Goal: Information Seeking & Learning: Check status

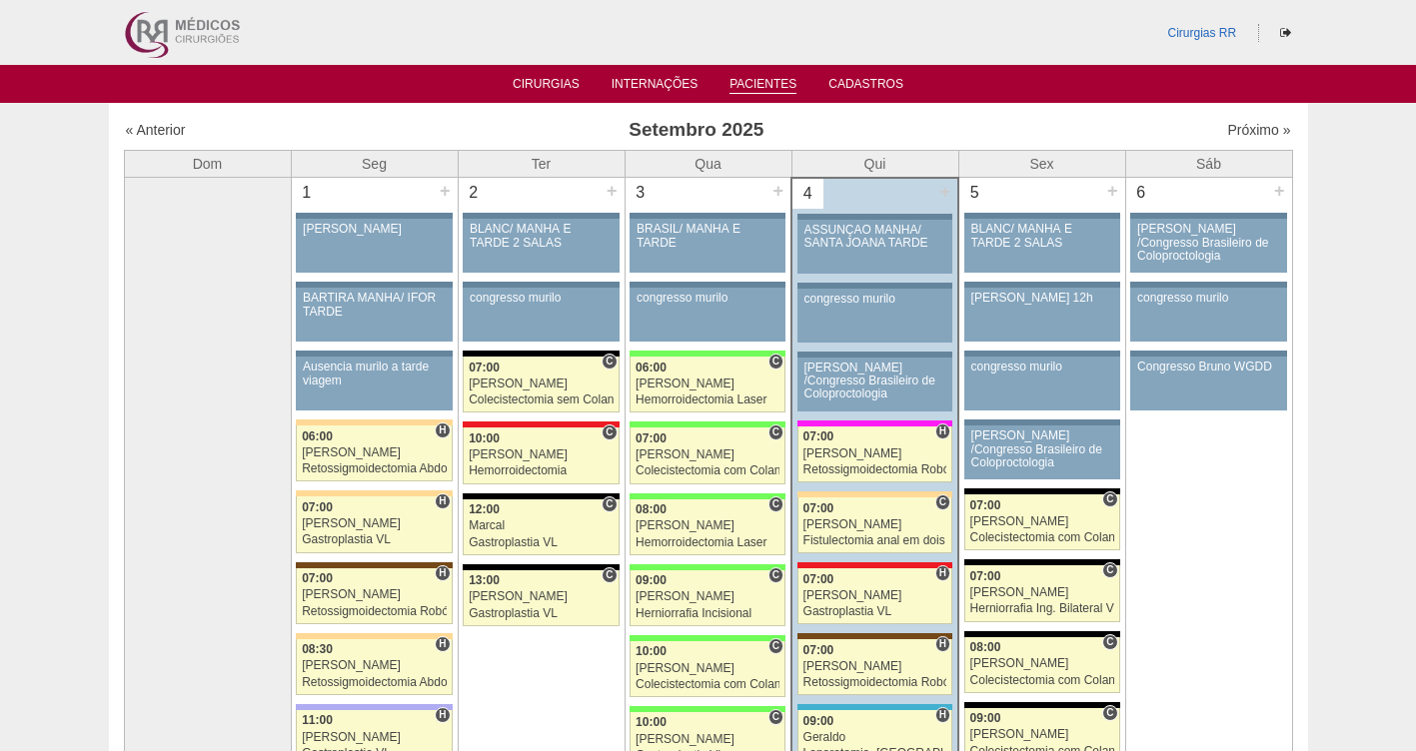
click at [753, 79] on link "Pacientes" at bounding box center [762, 85] width 67 height 17
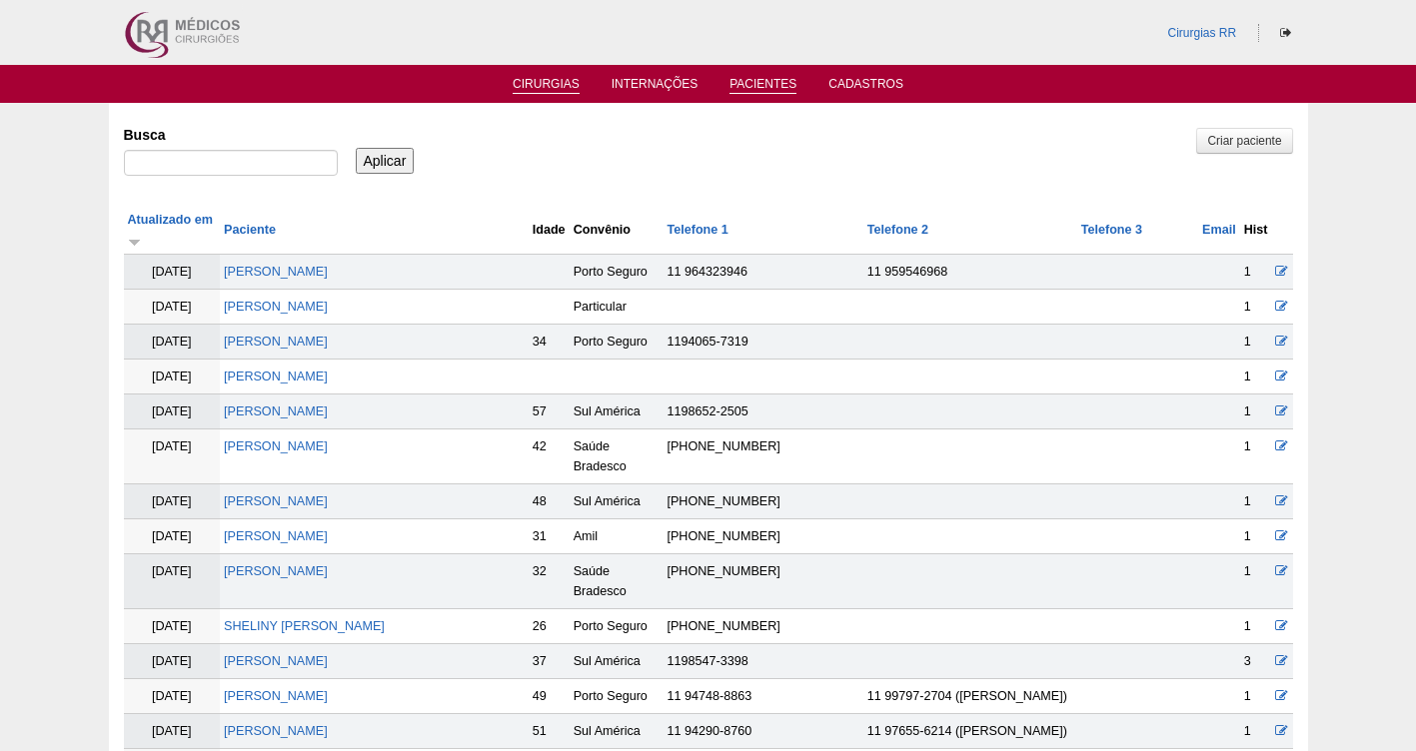
click at [534, 83] on link "Cirurgias" at bounding box center [545, 85] width 67 height 17
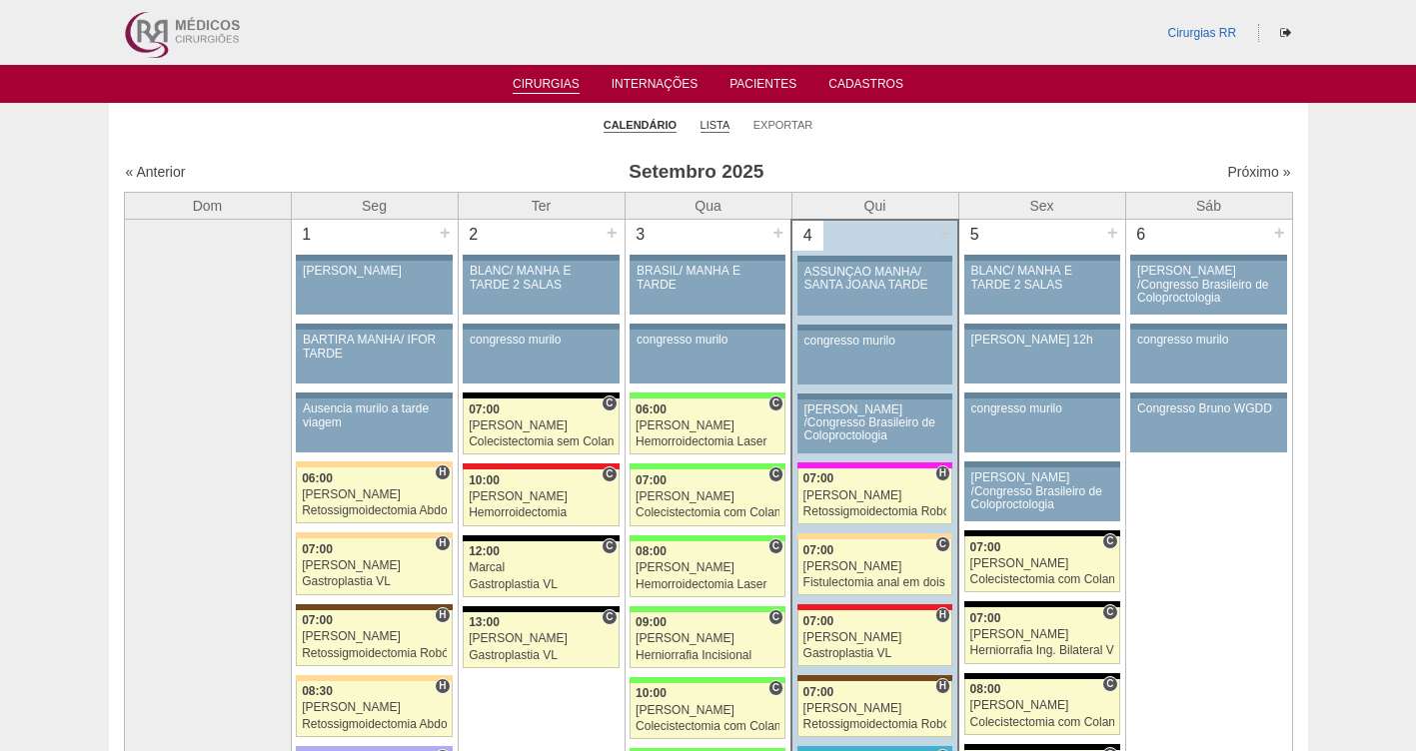
click at [722, 123] on link "Lista" at bounding box center [715, 125] width 30 height 15
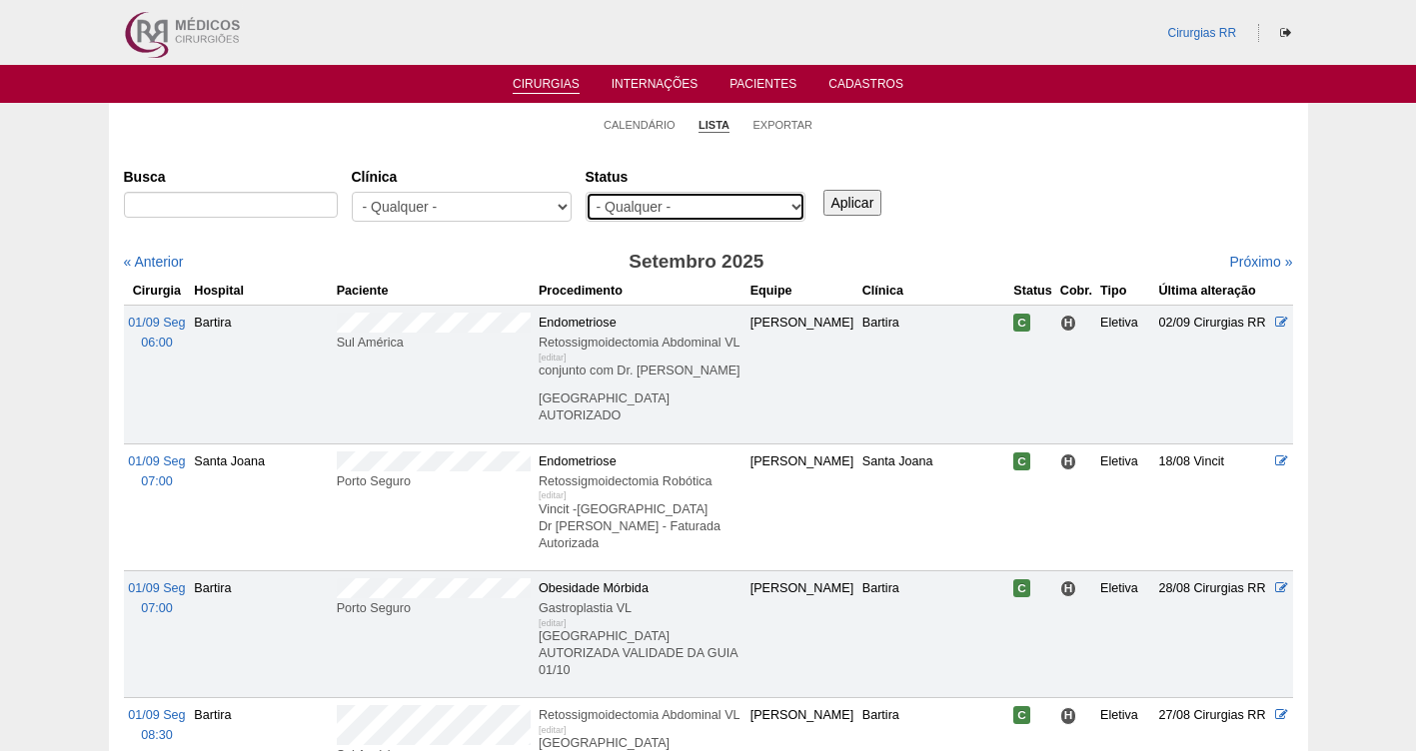
click at [680, 207] on select "- Qualquer - Reservada Confirmada Suspensa Cancelada" at bounding box center [695, 207] width 220 height 30
select select "resr"
click at [585, 192] on select "- Qualquer - Reservada Confirmada Suspensa Cancelada" at bounding box center [695, 207] width 220 height 30
click at [853, 201] on input "Aplicar" at bounding box center [852, 203] width 59 height 26
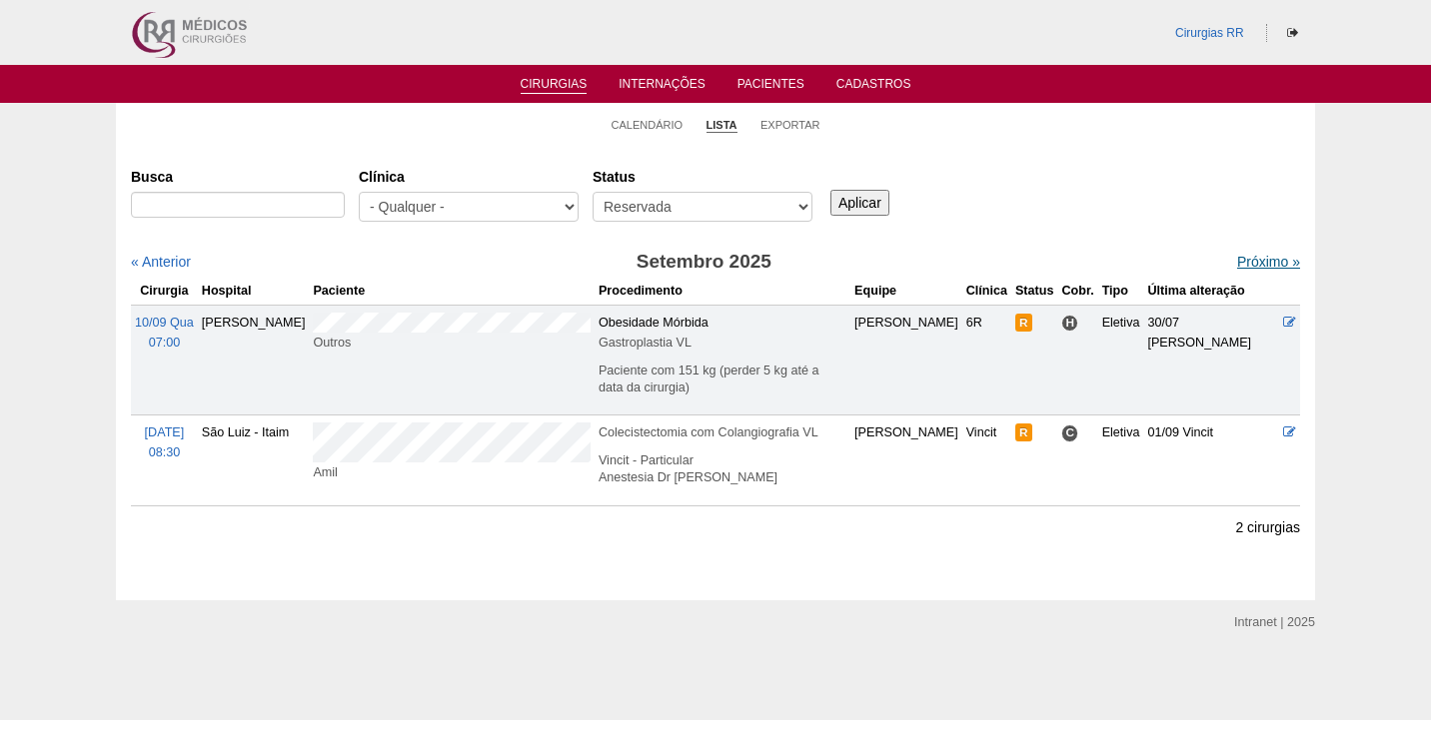
click at [1263, 256] on link "Próximo »" at bounding box center [1268, 262] width 63 height 16
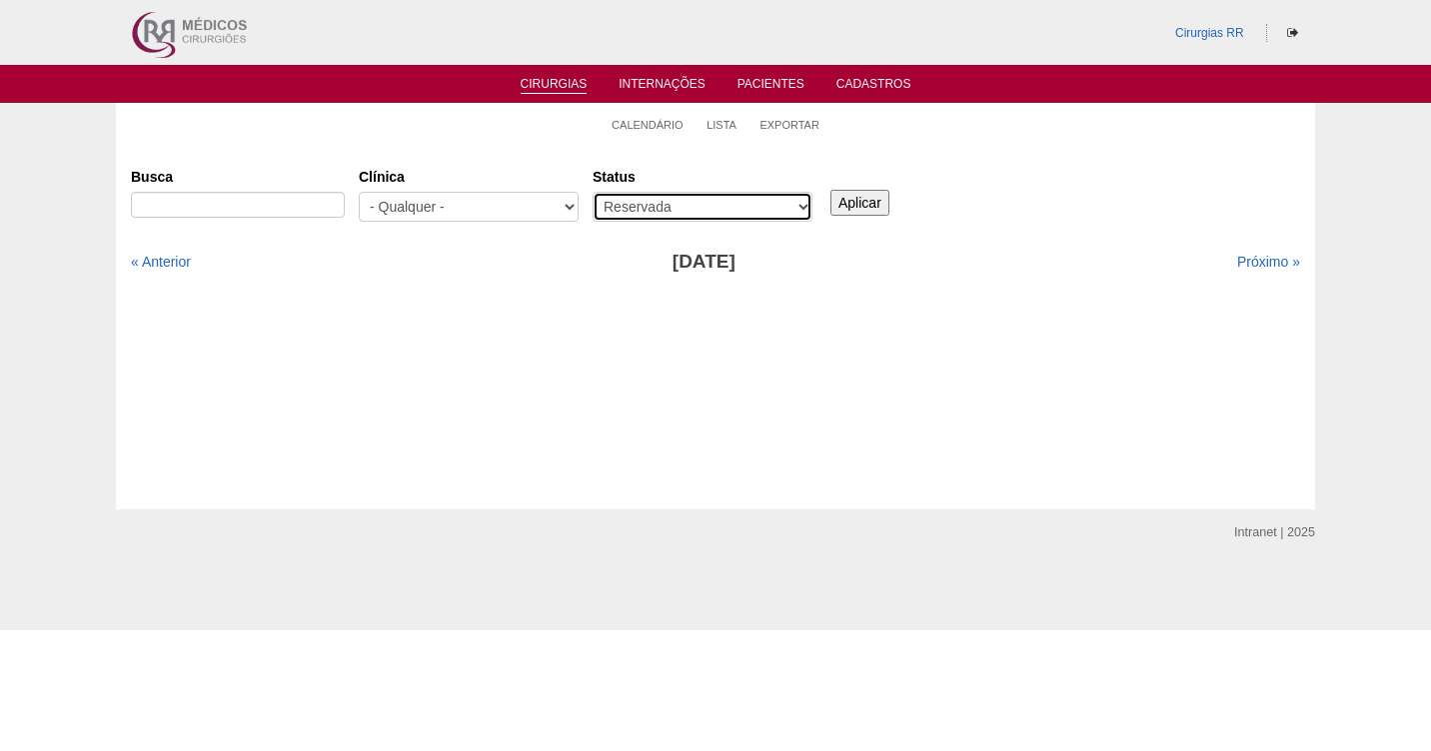
click at [698, 202] on select "- Qualquer - Reservada Confirmada Suspensa Cancelada" at bounding box center [702, 207] width 220 height 30
select select "conf"
click at [592, 192] on select "- Qualquer - Reservada Confirmada Suspensa Cancelada" at bounding box center [702, 207] width 220 height 30
click at [870, 205] on input "Aplicar" at bounding box center [859, 203] width 59 height 26
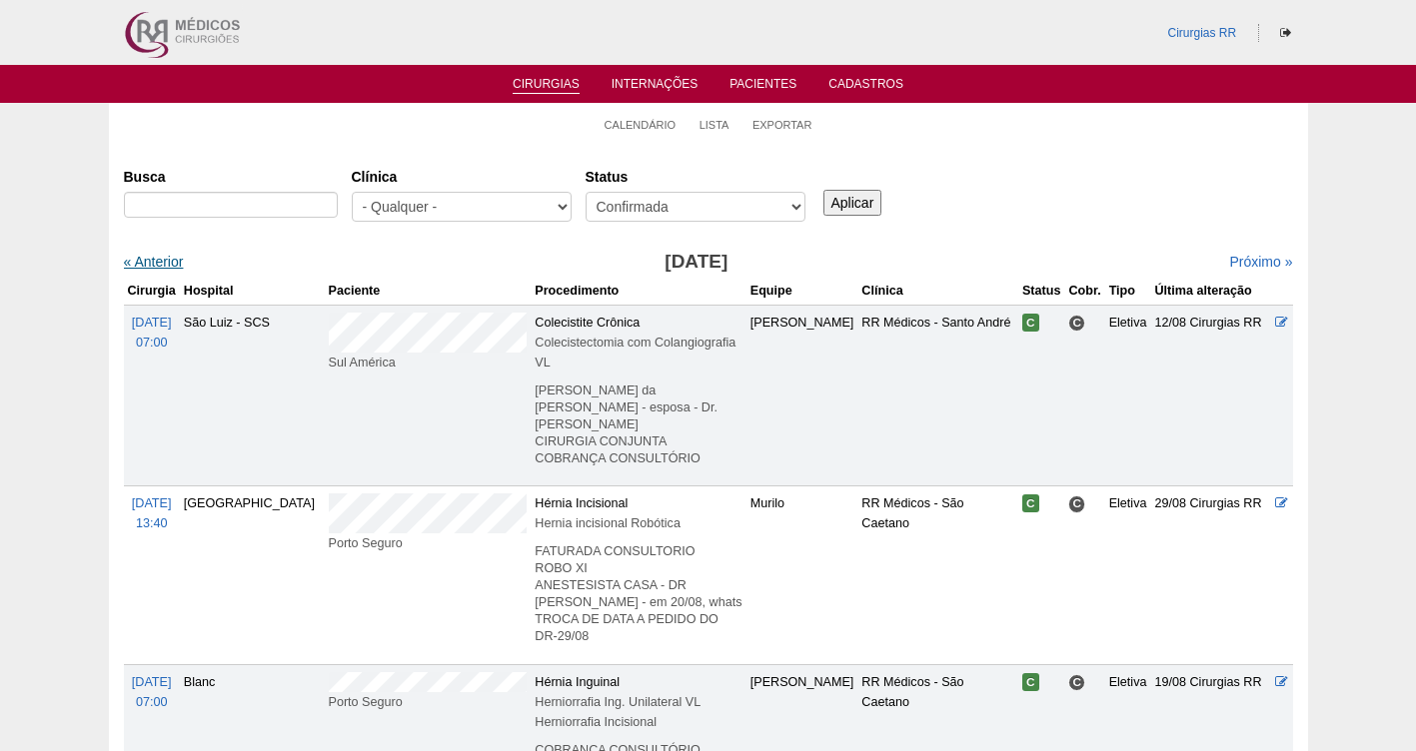
click at [145, 260] on link "« Anterior" at bounding box center [154, 262] width 60 height 16
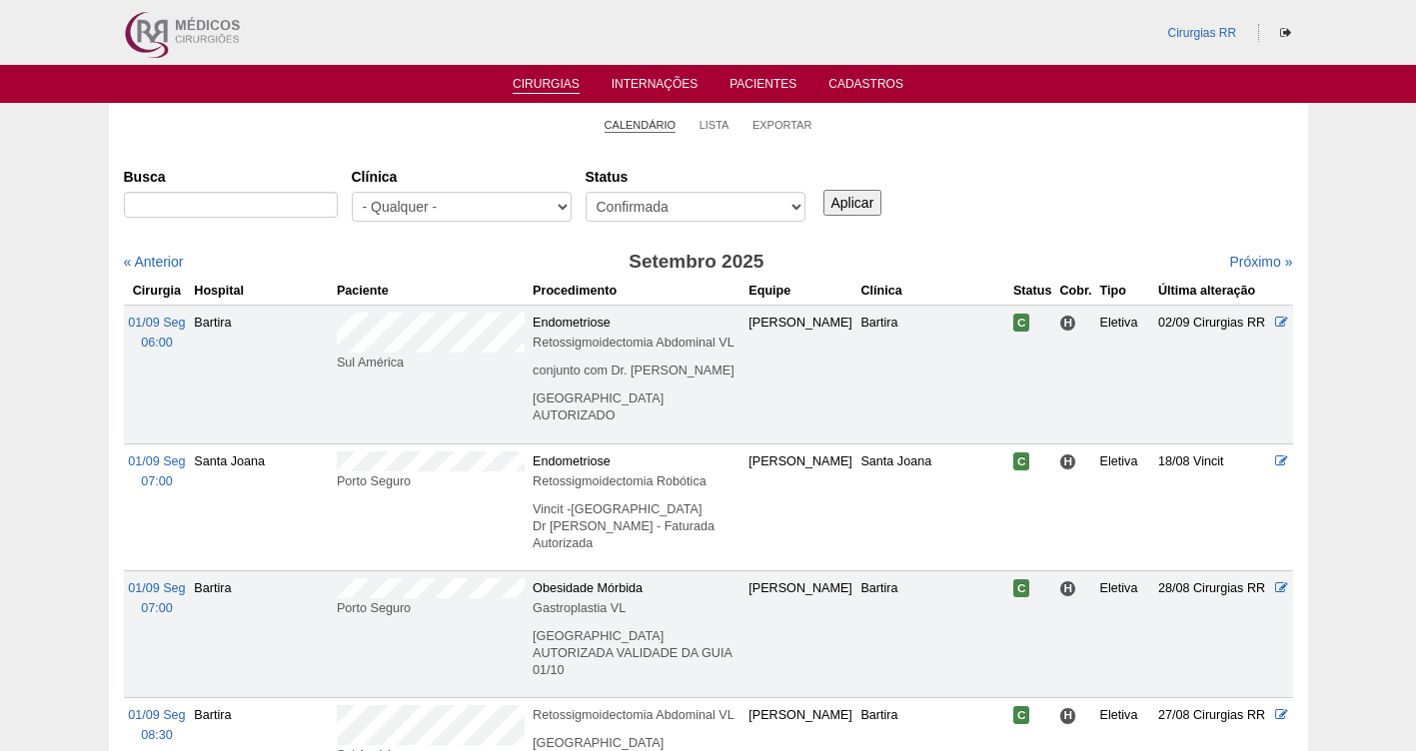
click at [623, 121] on link "Calendário" at bounding box center [640, 125] width 72 height 15
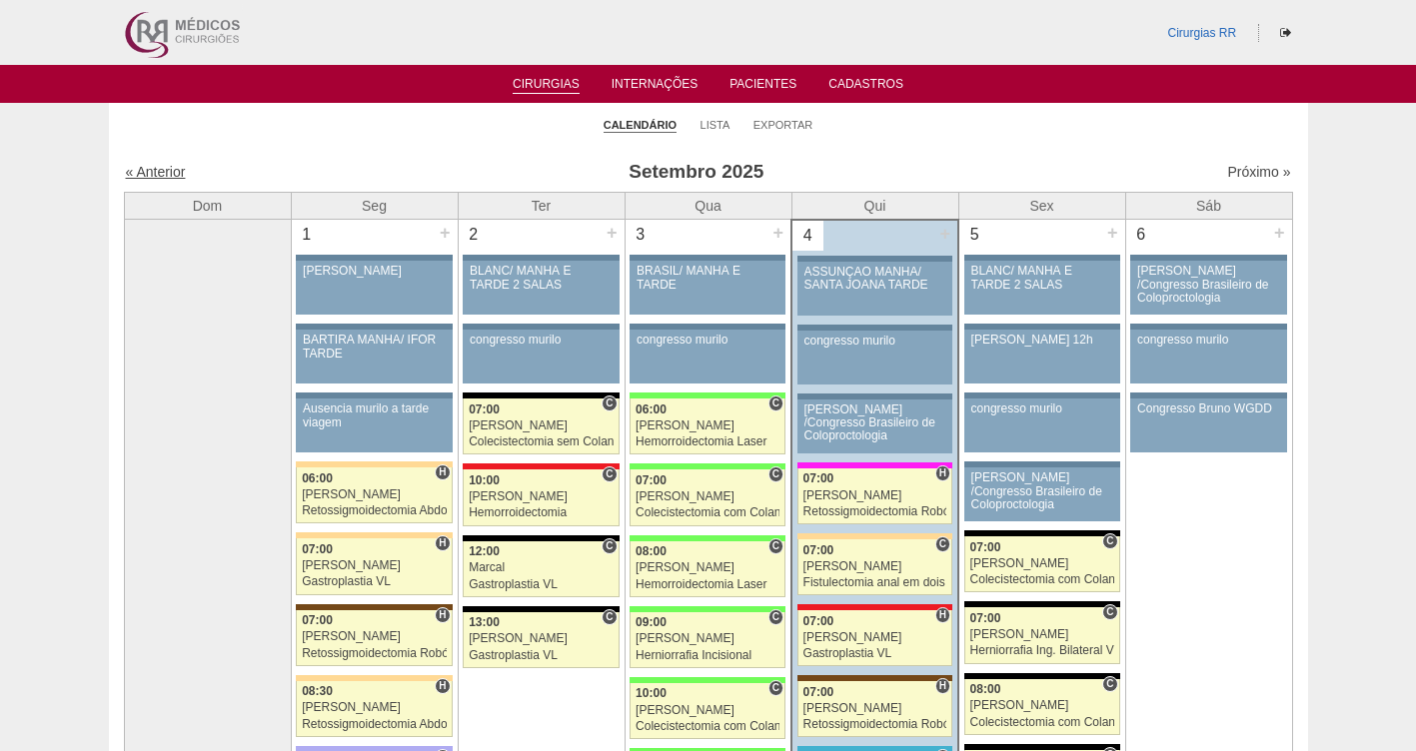
click at [160, 167] on link "« Anterior" at bounding box center [156, 172] width 60 height 16
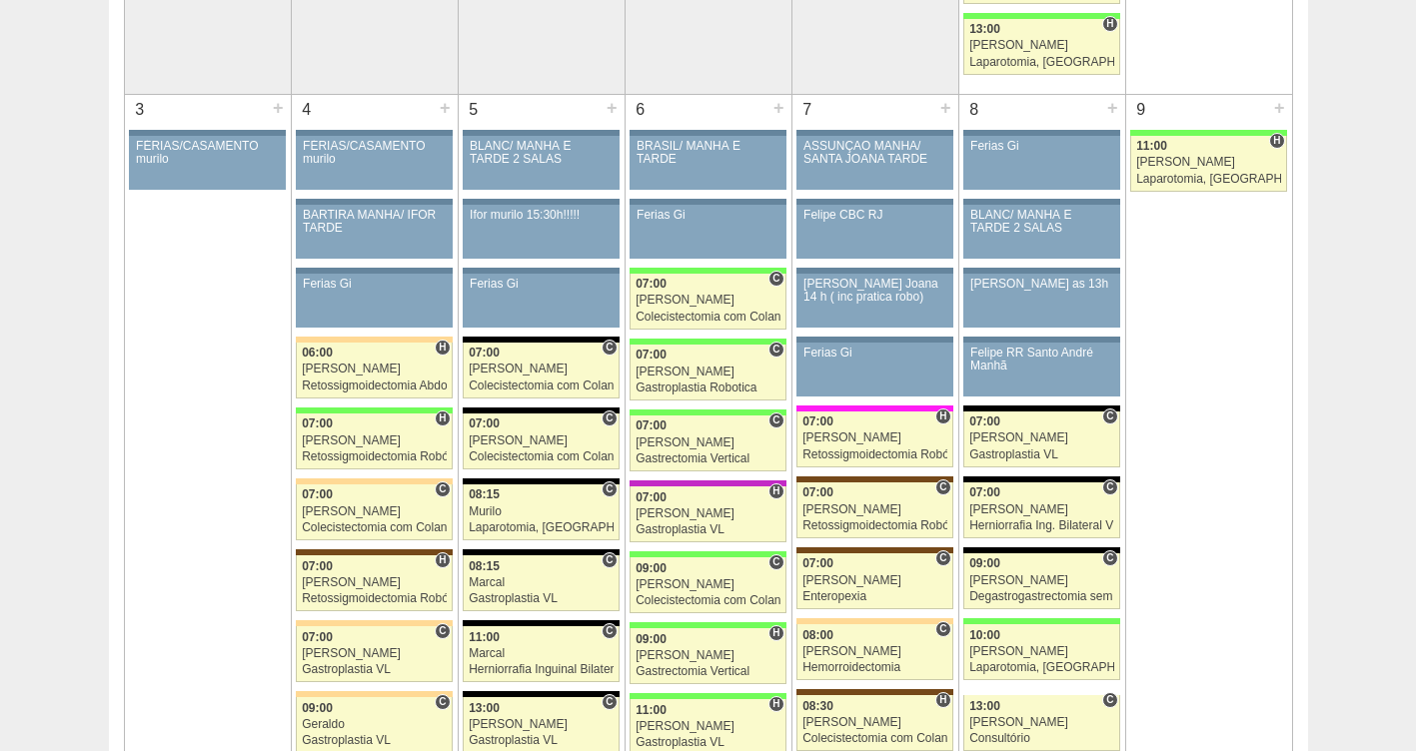
scroll to position [1091, 0]
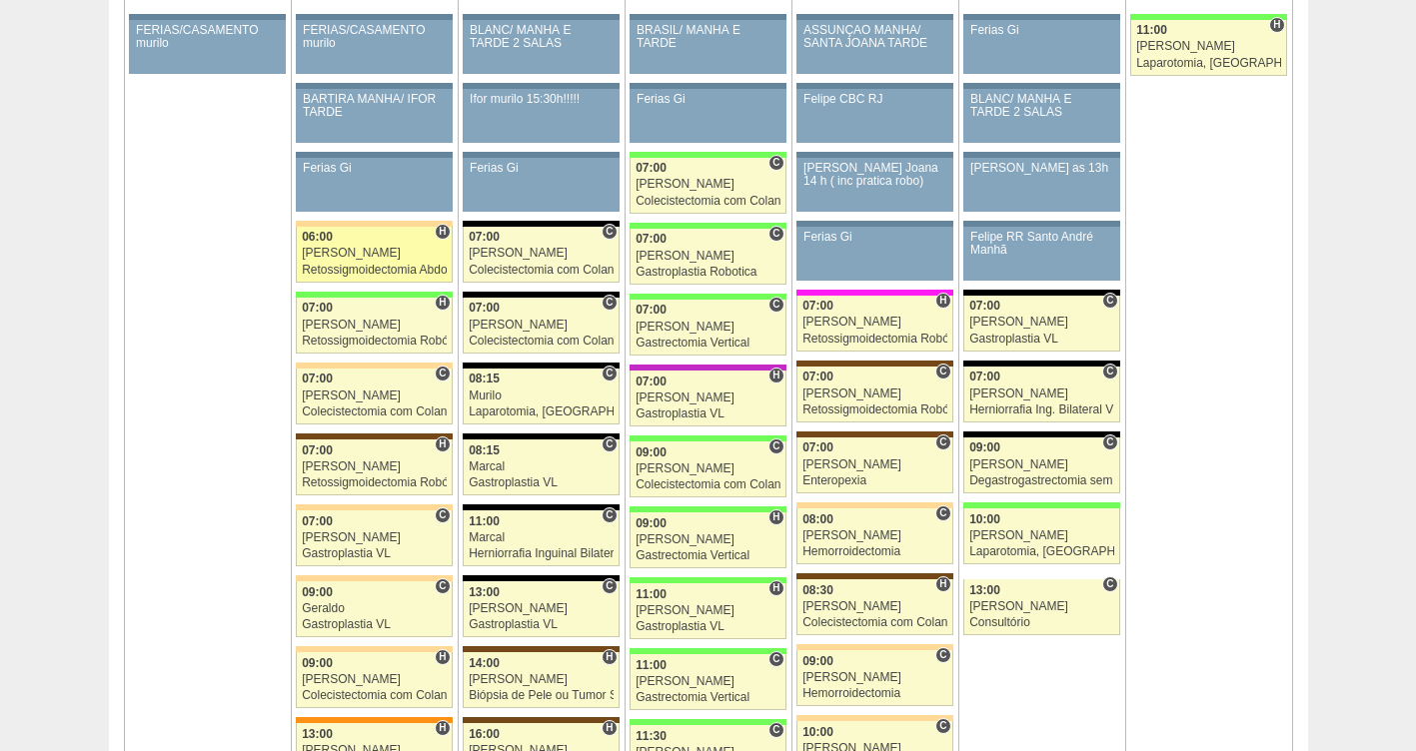
click at [343, 258] on div "Felipe Rossi" at bounding box center [374, 253] width 145 height 13
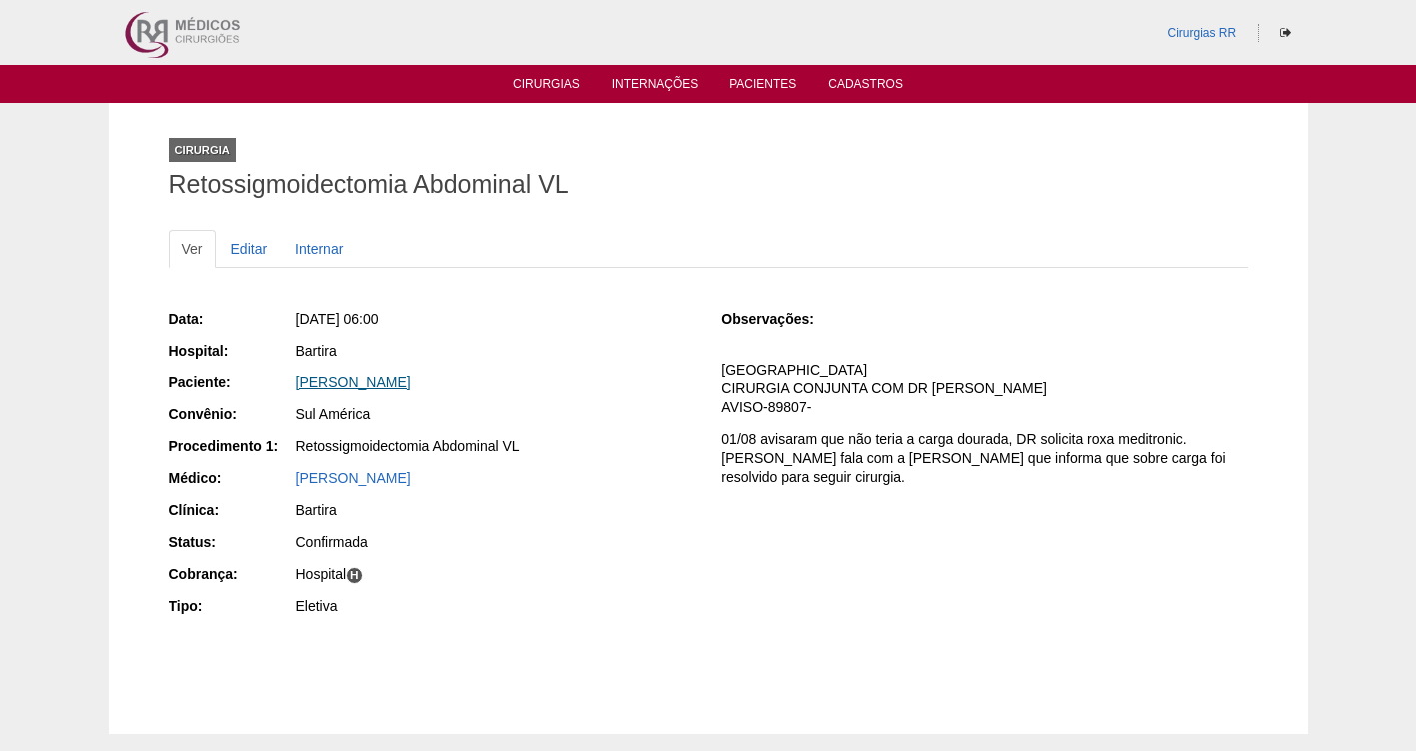
click at [355, 390] on link "LARISSA ALVES SILVA" at bounding box center [353, 383] width 115 height 16
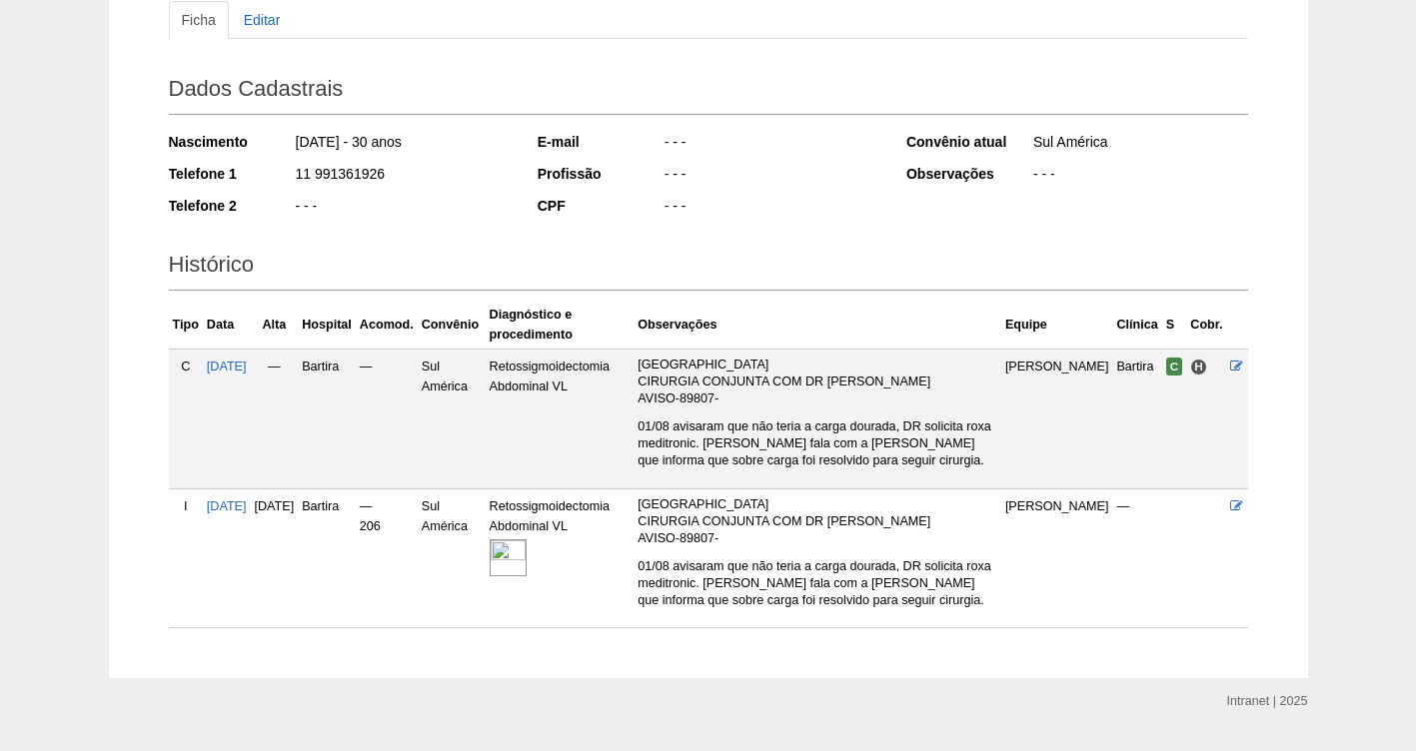
scroll to position [251, 0]
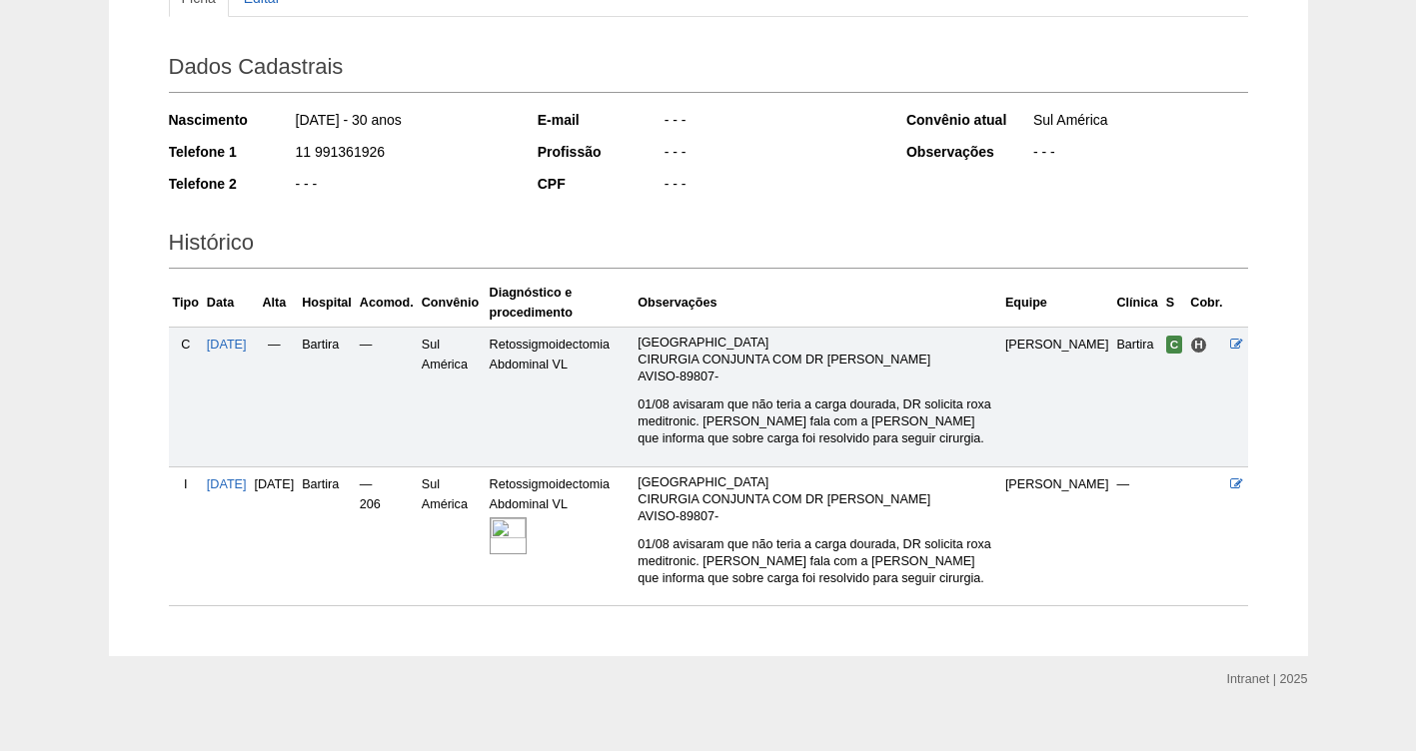
click at [526, 542] on img at bounding box center [507, 535] width 37 height 37
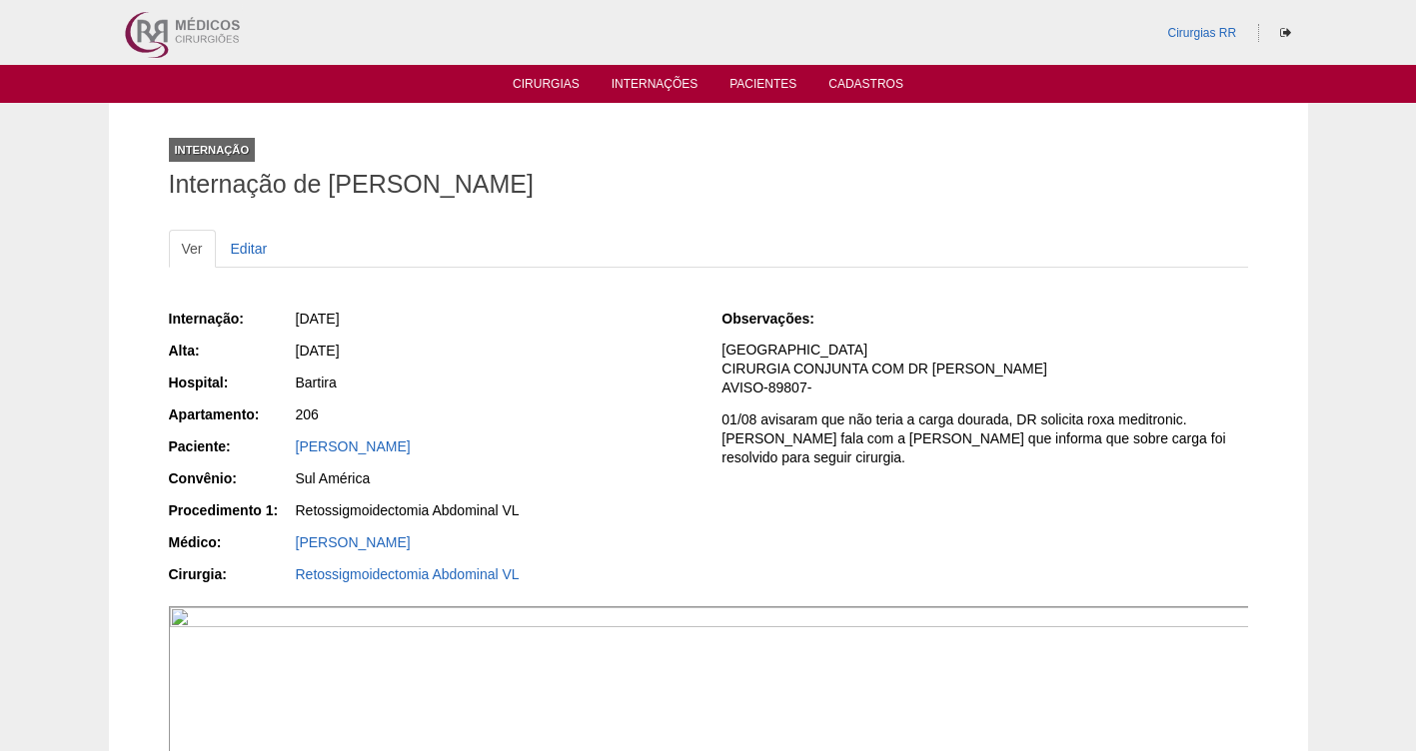
drag, startPoint x: 815, startPoint y: 393, endPoint x: 725, endPoint y: 398, distance: 90.0
click at [725, 398] on p "FATURADA HOSPITAL CIRURGIA CONJUNTA COM DR MARCEL AVISO-89807-" at bounding box center [983, 369] width 525 height 57
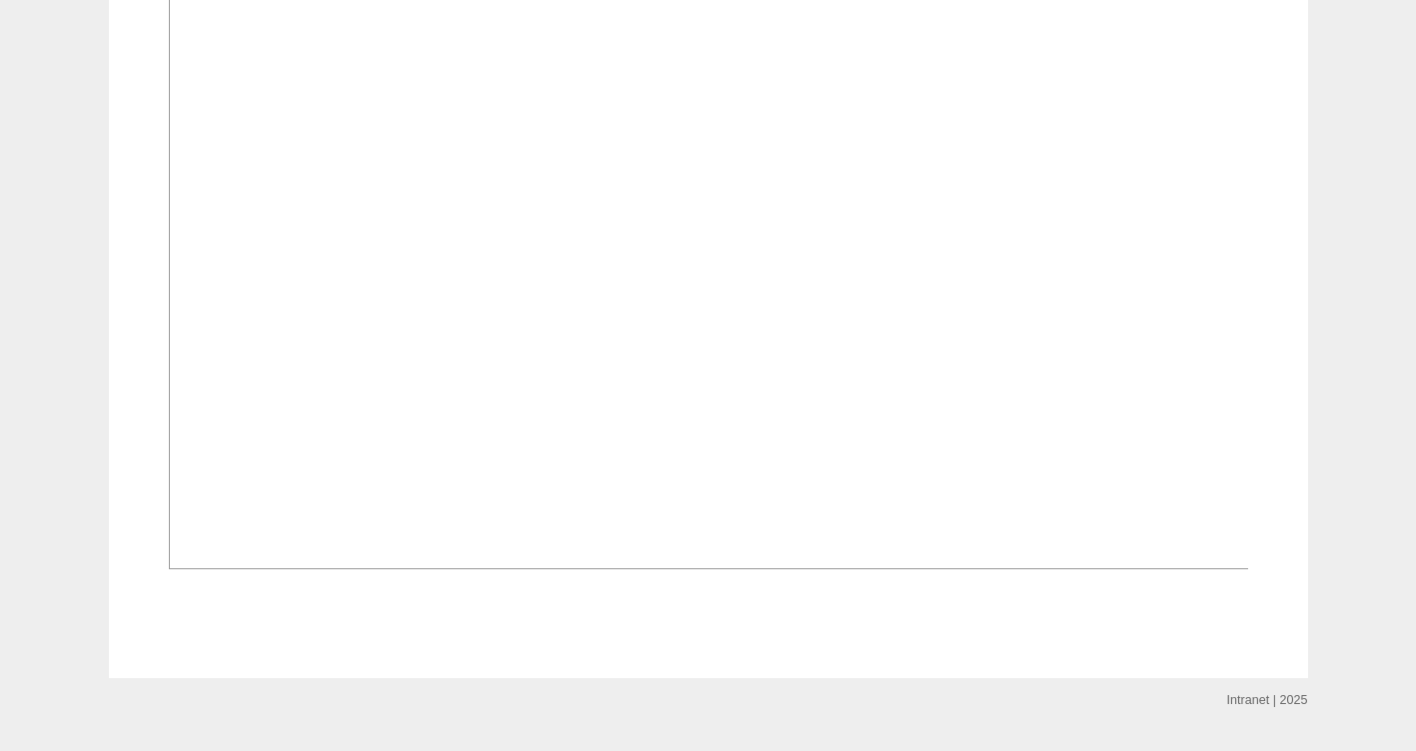
scroll to position [787, 0]
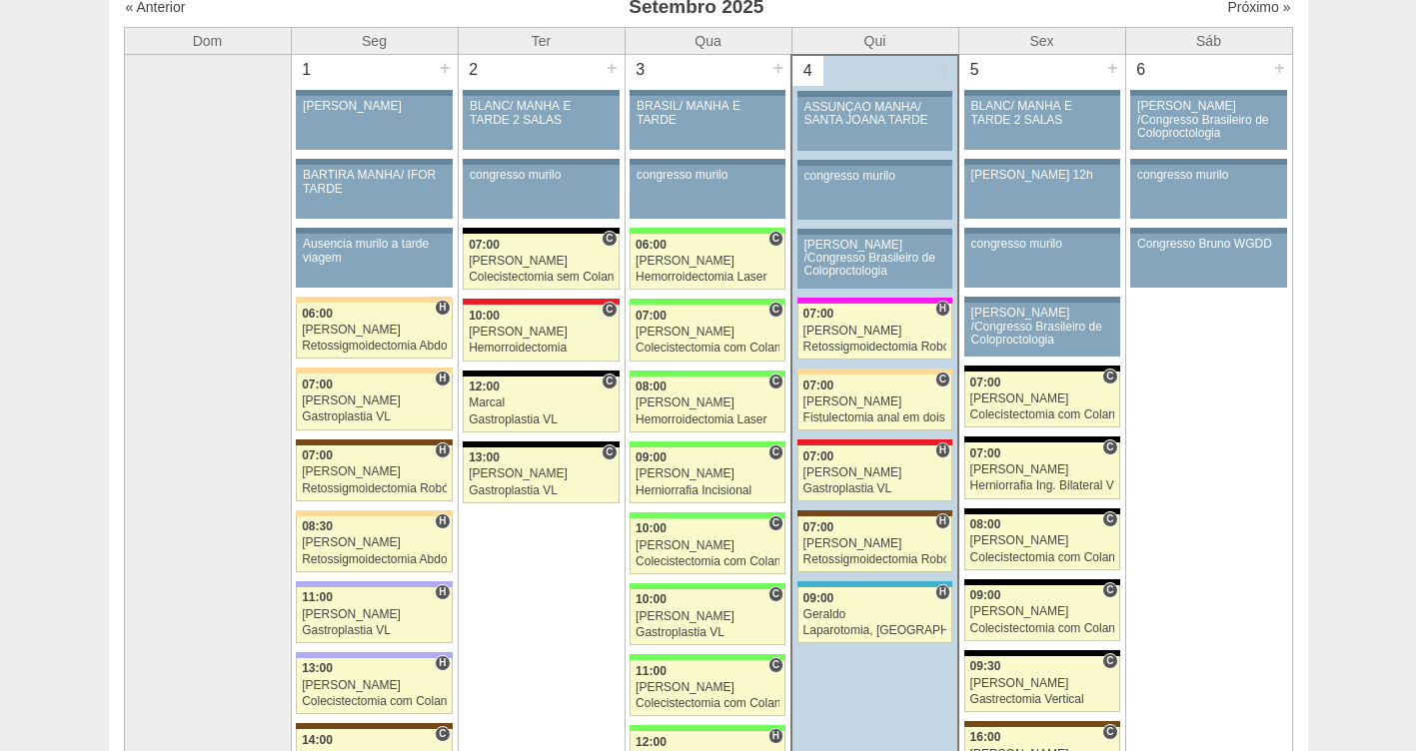
scroll to position [196, 0]
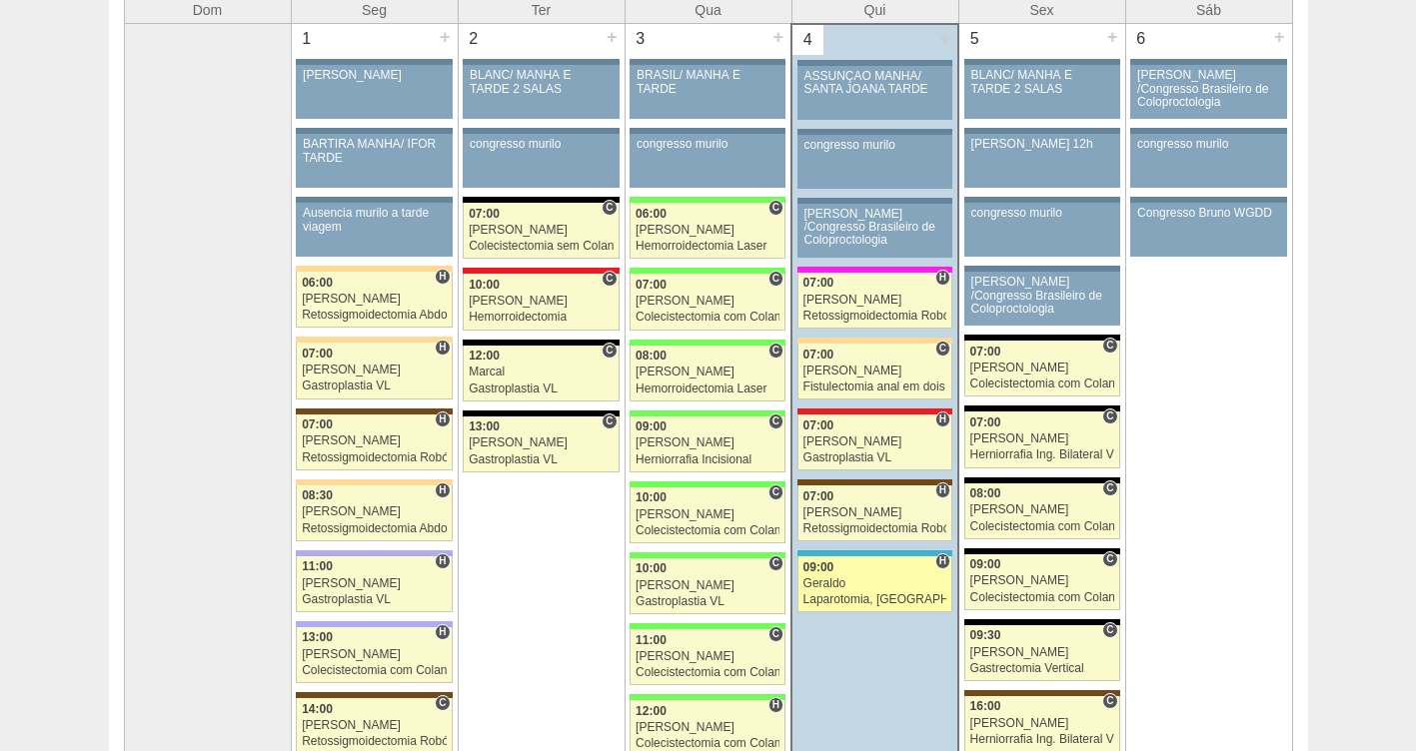
click at [823, 599] on div "Laparotomia, [GEOGRAPHIC_DATA], Drenagem, Bridas VL" at bounding box center [875, 599] width 144 height 13
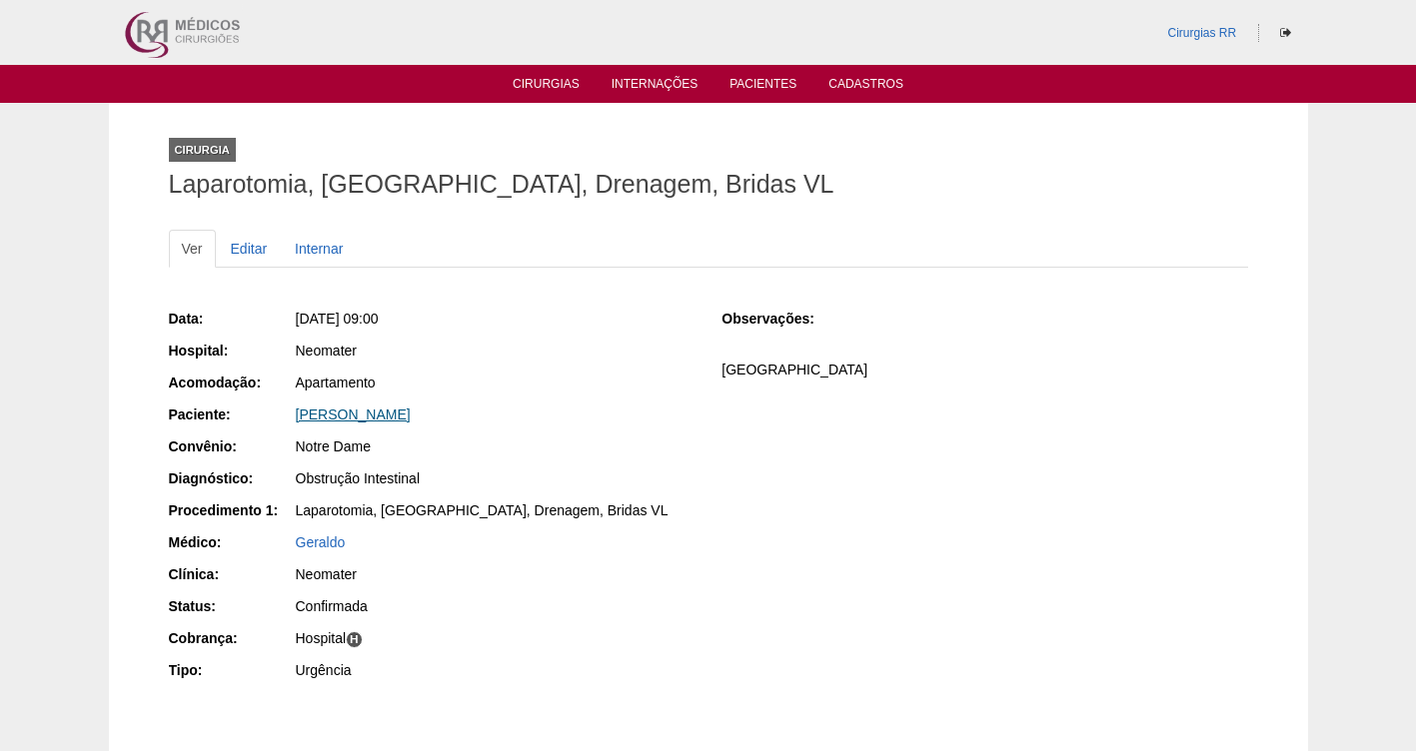
click at [338, 411] on link "[PERSON_NAME]" at bounding box center [353, 415] width 115 height 16
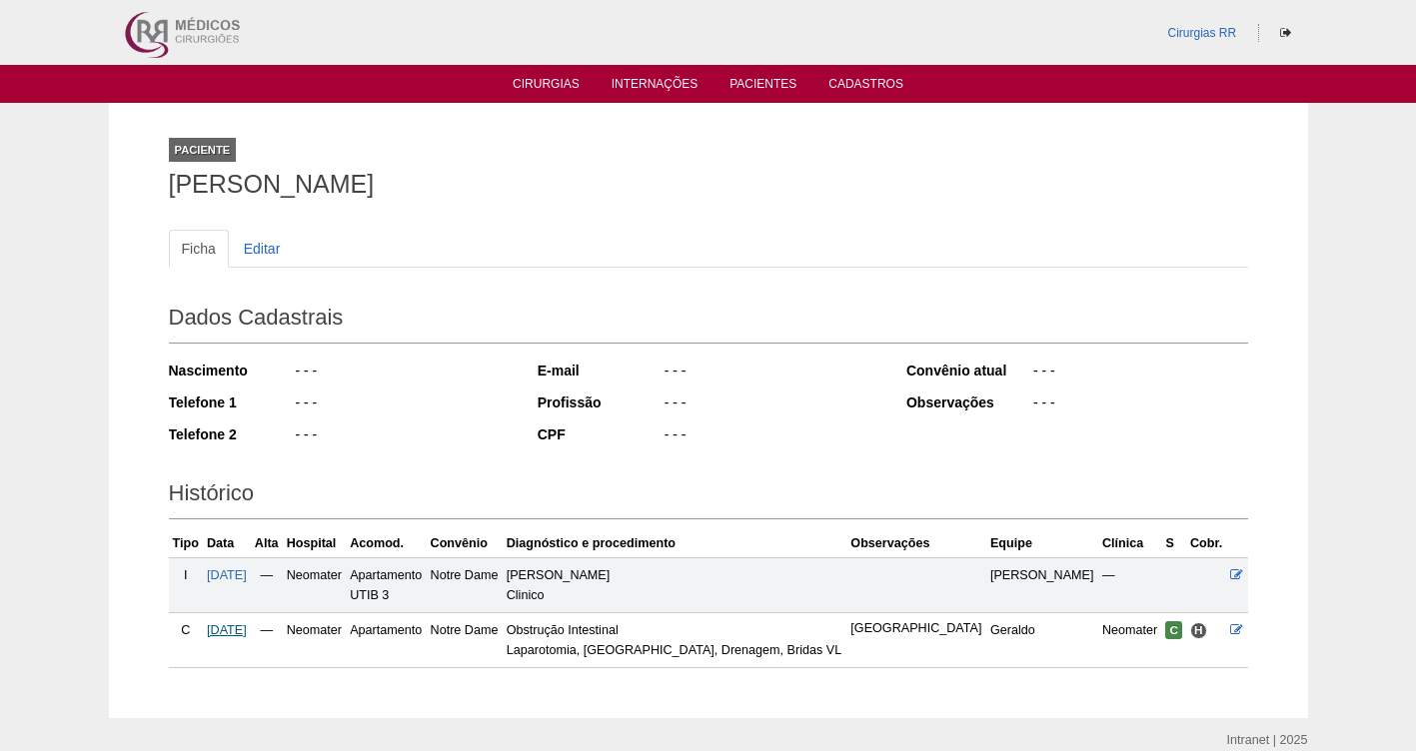
click at [233, 633] on span "[DATE]" at bounding box center [227, 630] width 40 height 14
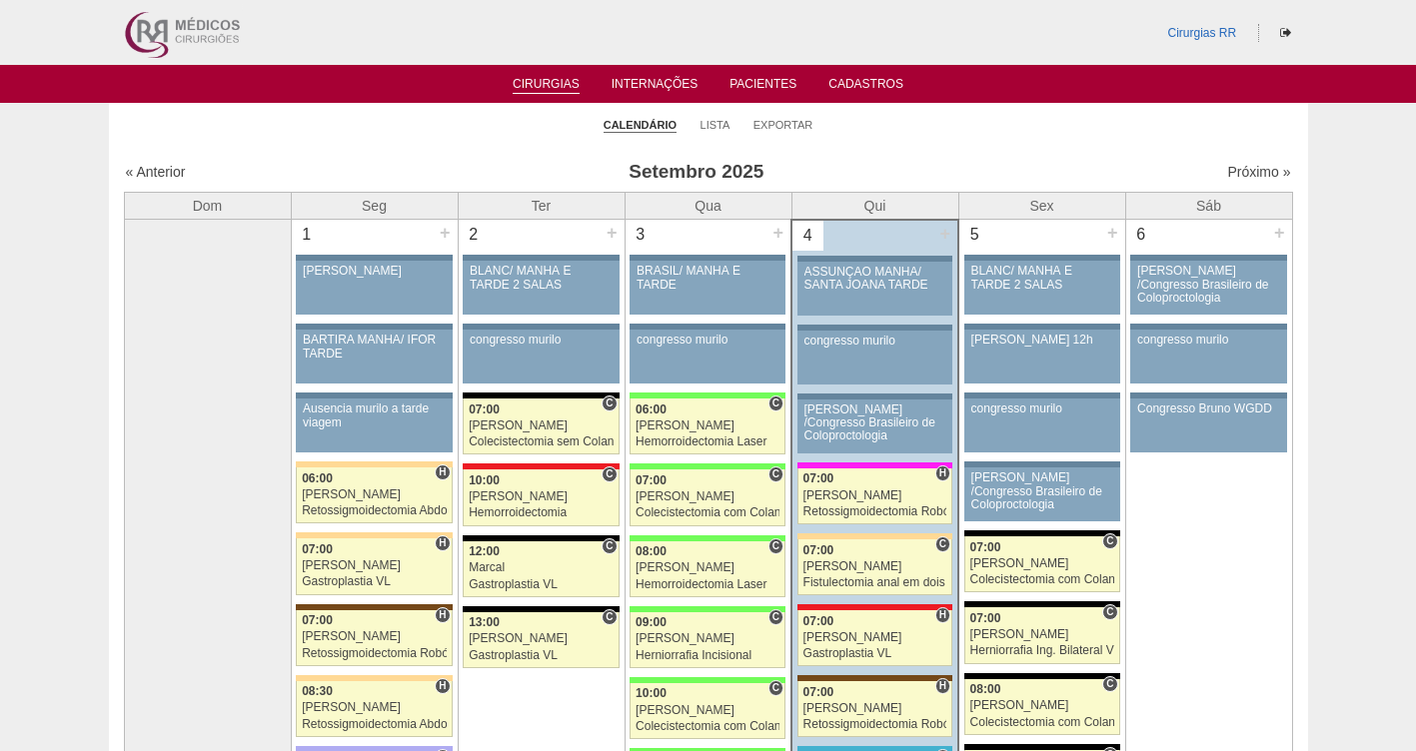
scroll to position [190, 0]
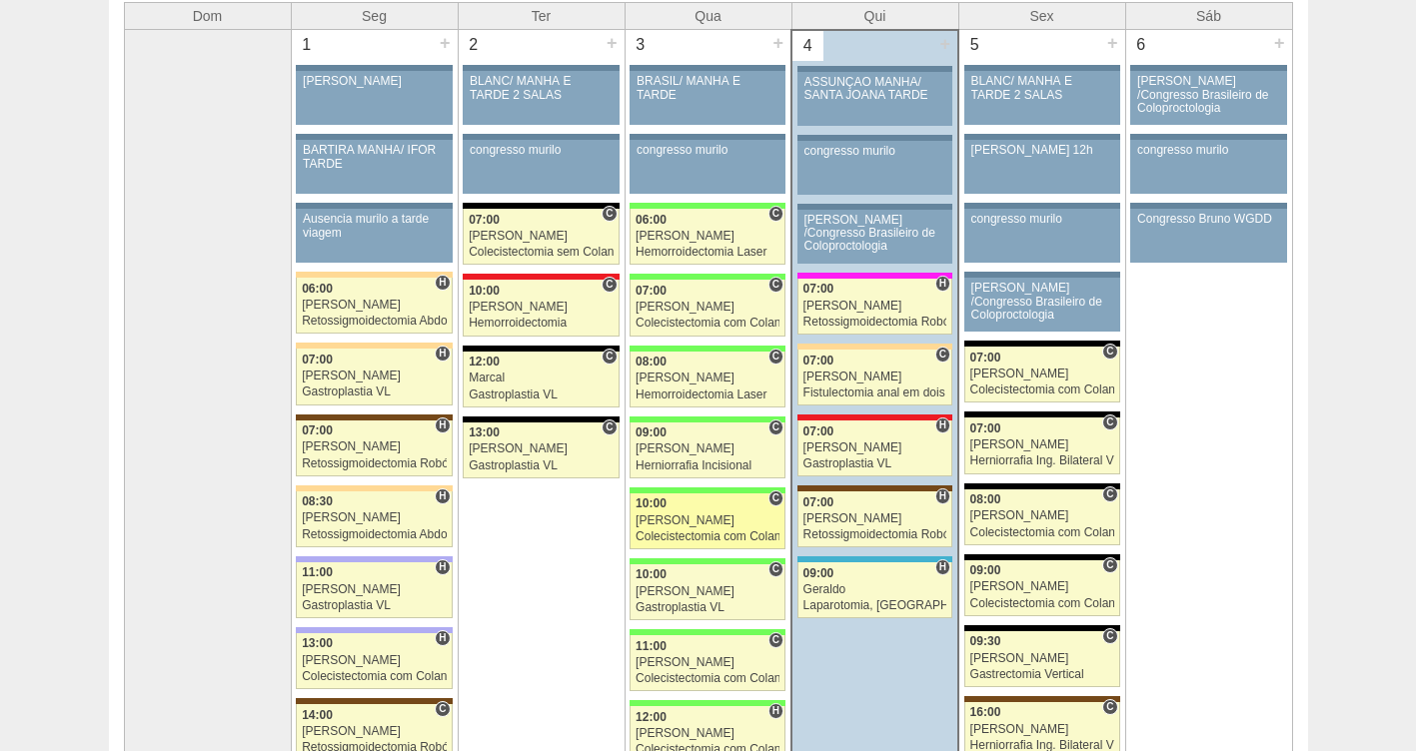
click at [695, 517] on div "[PERSON_NAME]" at bounding box center [707, 520] width 144 height 13
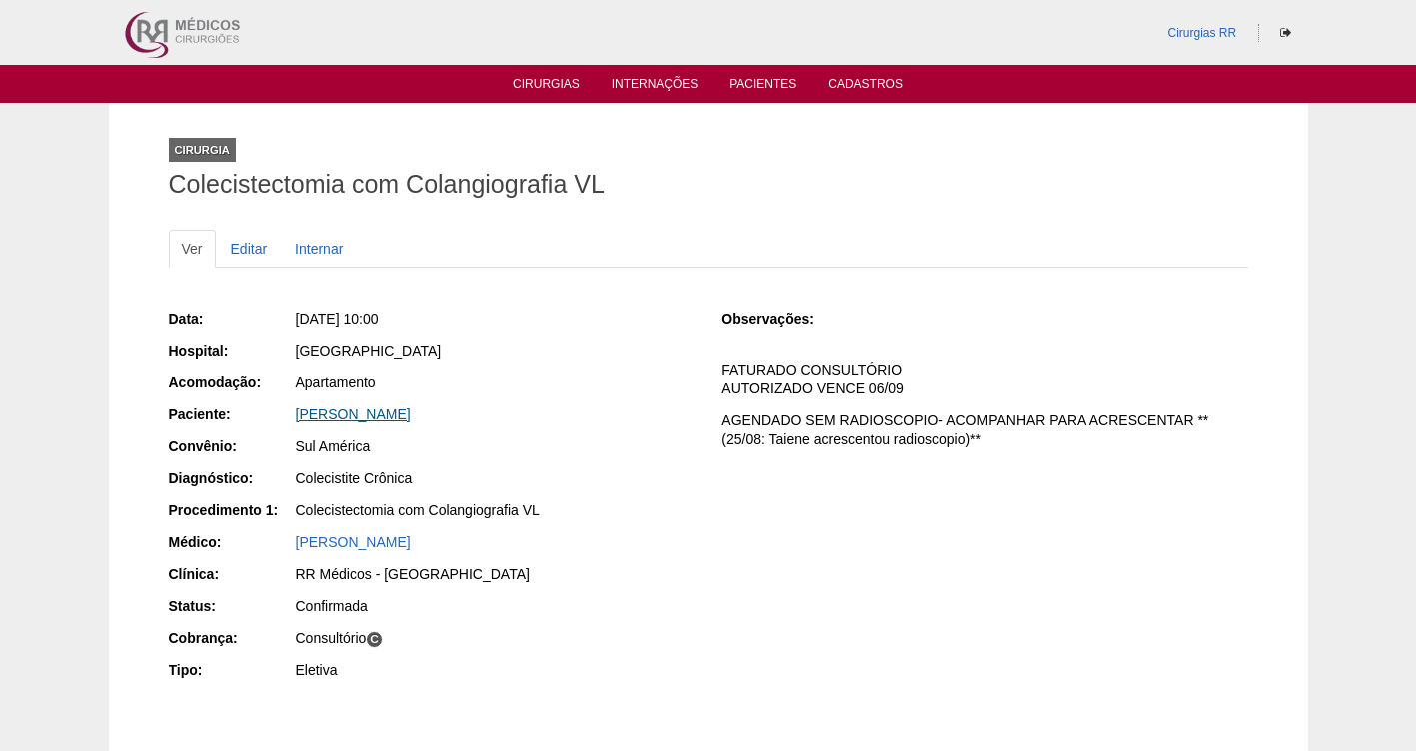
click at [363, 414] on link "[PERSON_NAME]" at bounding box center [353, 415] width 115 height 16
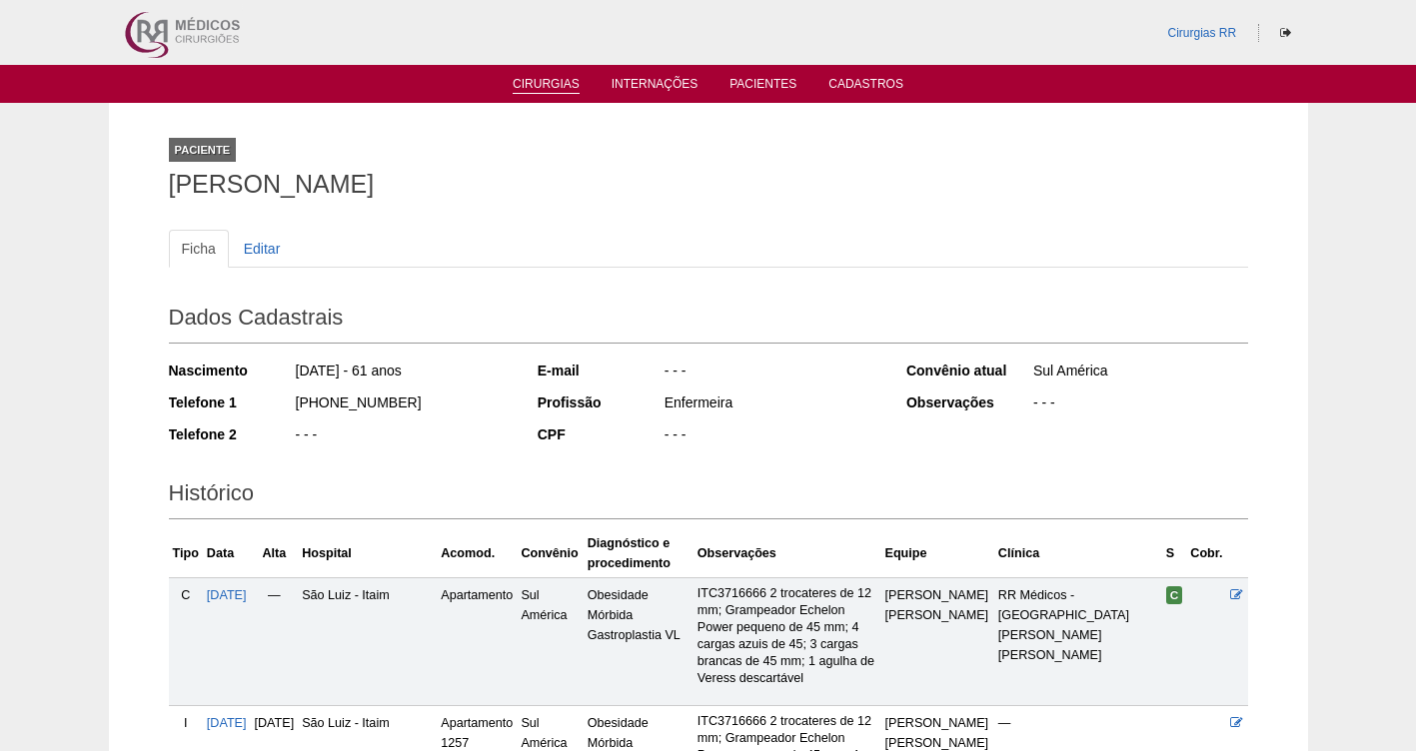
click at [535, 88] on link "Cirurgias" at bounding box center [545, 85] width 67 height 17
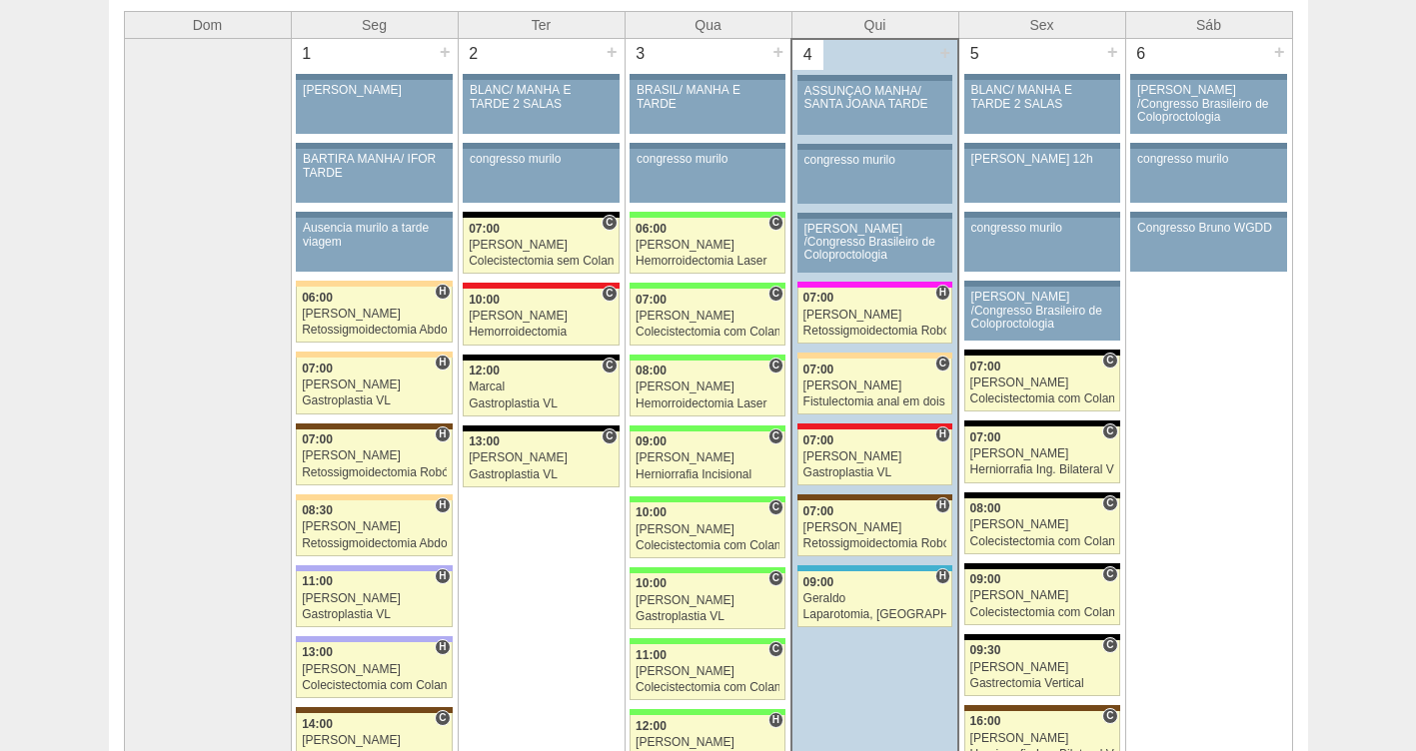
scroll to position [314, 0]
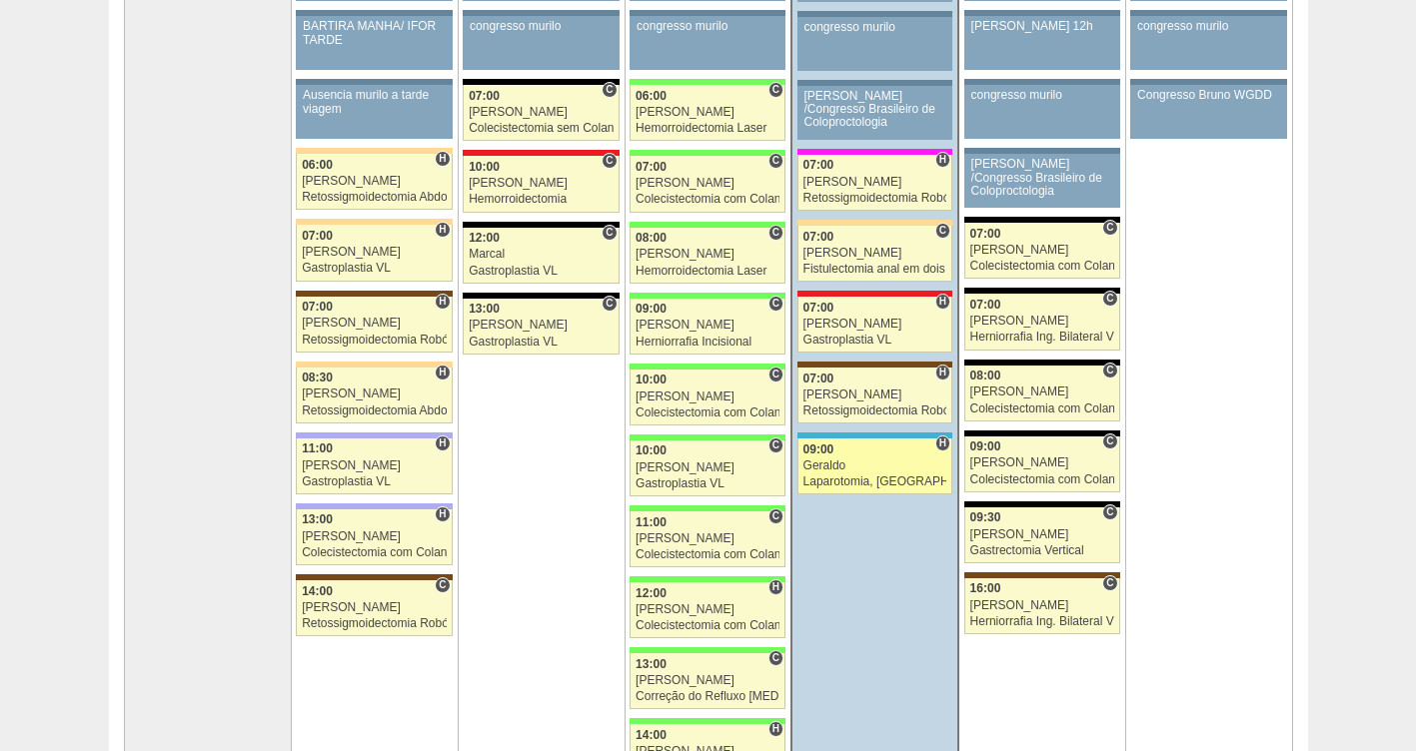
click at [857, 473] on div "Geraldo" at bounding box center [875, 466] width 144 height 13
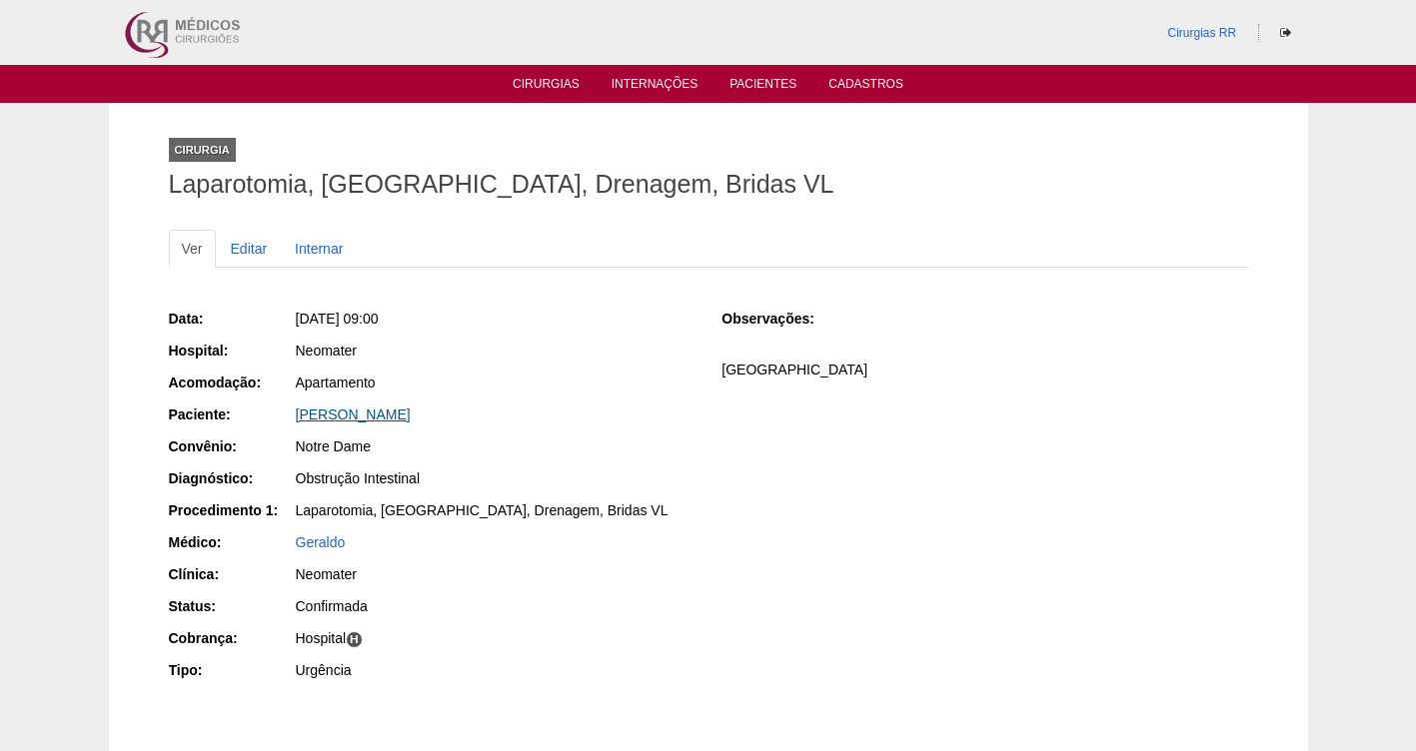
click at [337, 415] on link "[PERSON_NAME]" at bounding box center [353, 415] width 115 height 16
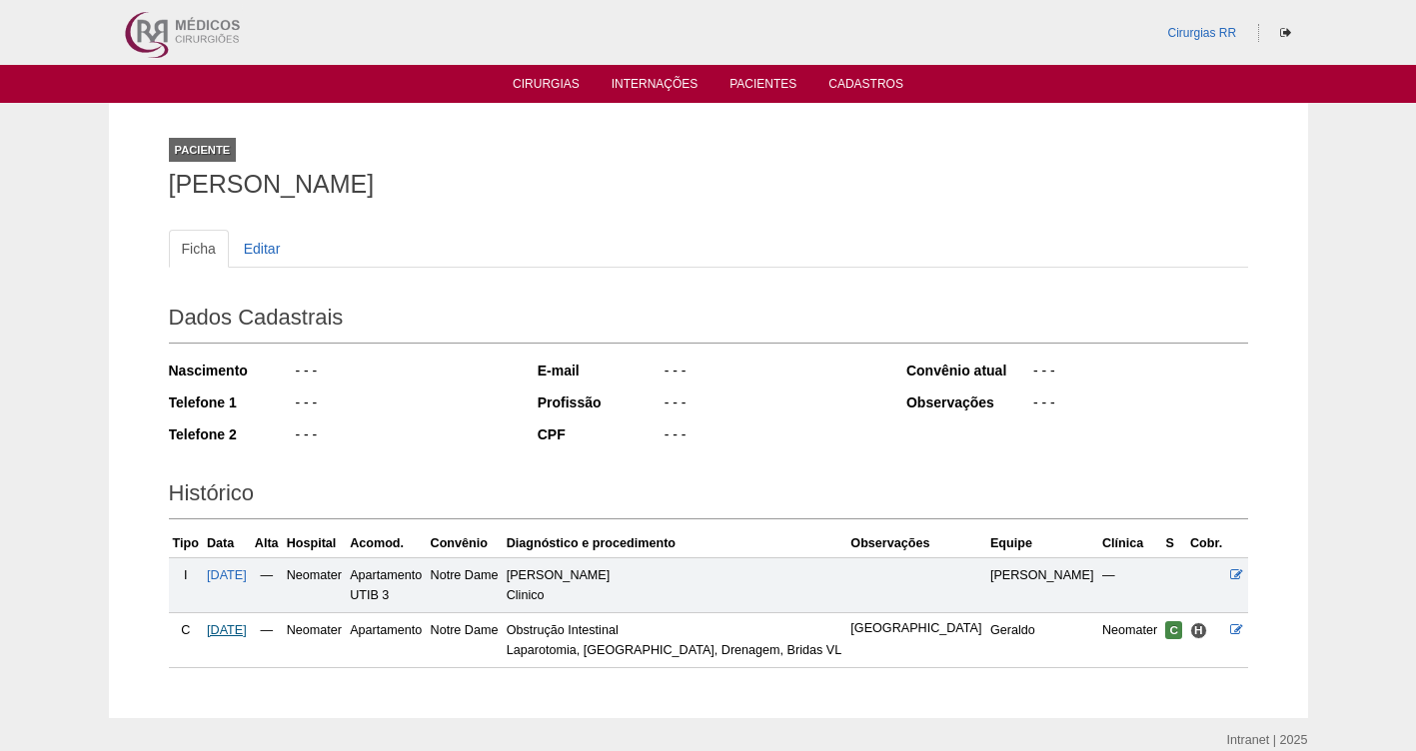
click at [241, 629] on span "[DATE]" at bounding box center [227, 630] width 40 height 14
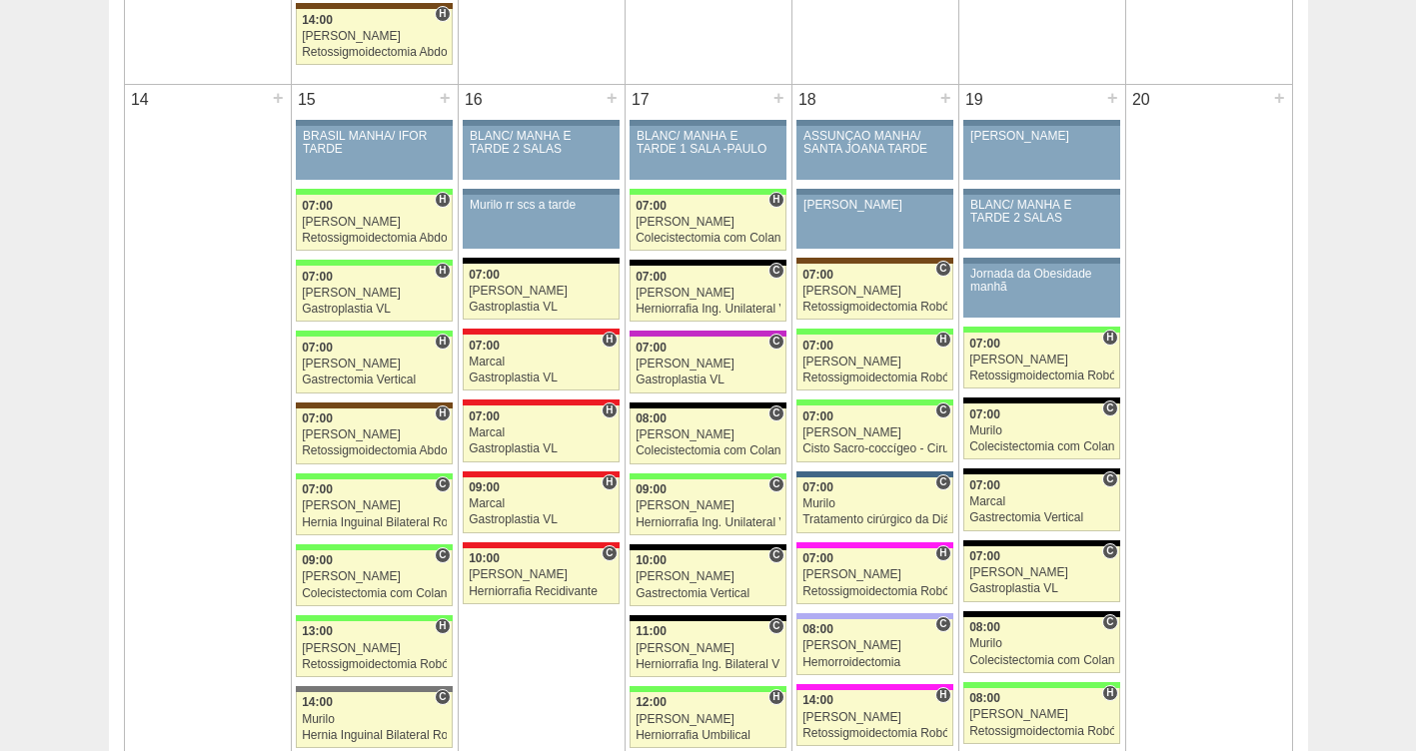
scroll to position [1945, 0]
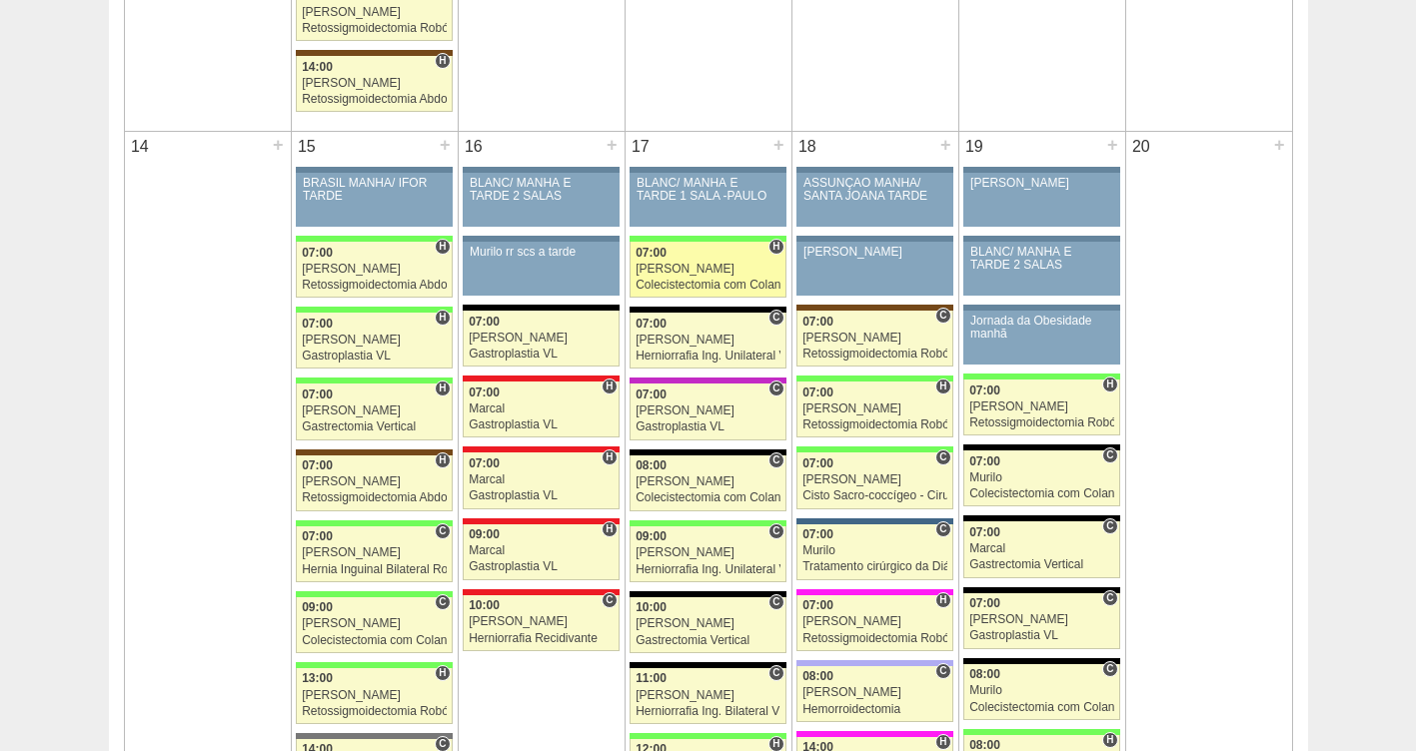
click at [726, 273] on div "[PERSON_NAME]" at bounding box center [707, 269] width 145 height 13
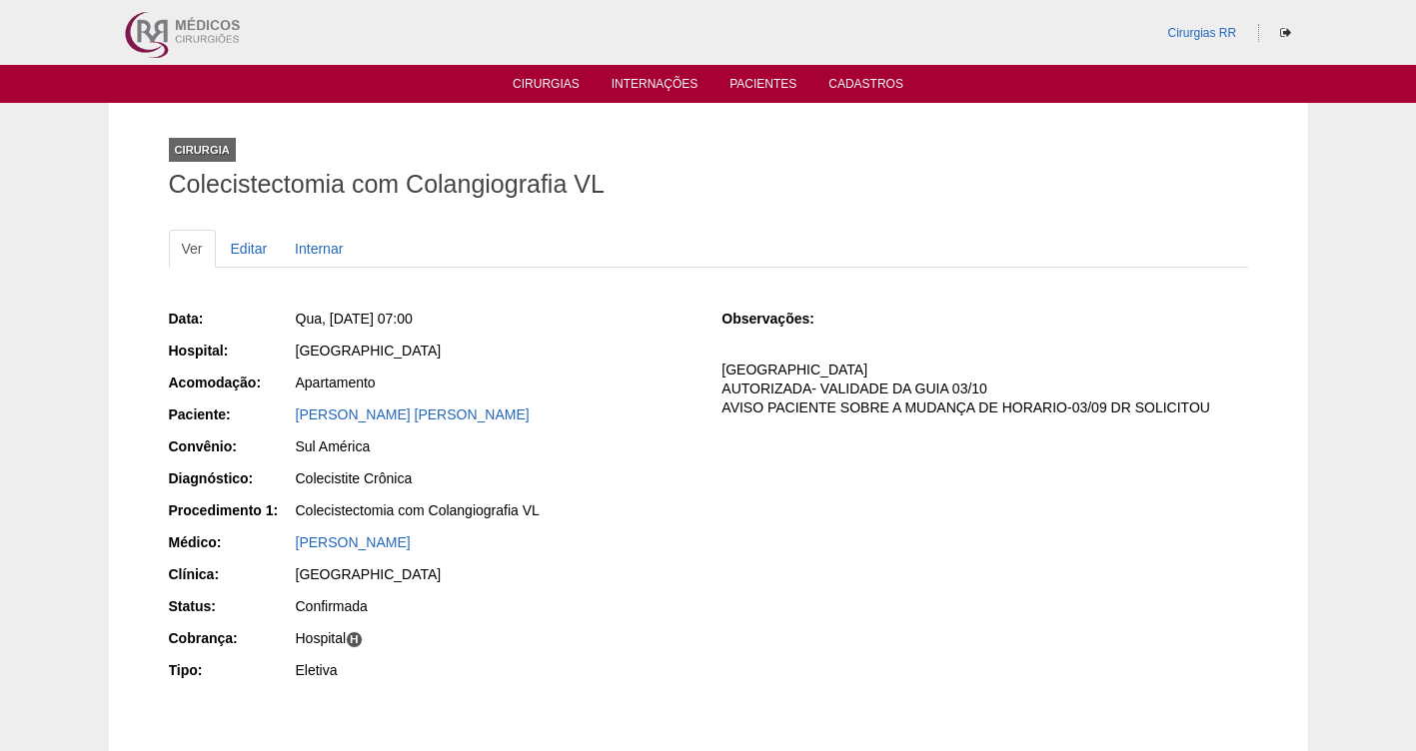
click at [283, 411] on div "Paciente: [PERSON_NAME] [PERSON_NAME]" at bounding box center [431, 417] width 525 height 25
